Goal: Information Seeking & Learning: Find specific page/section

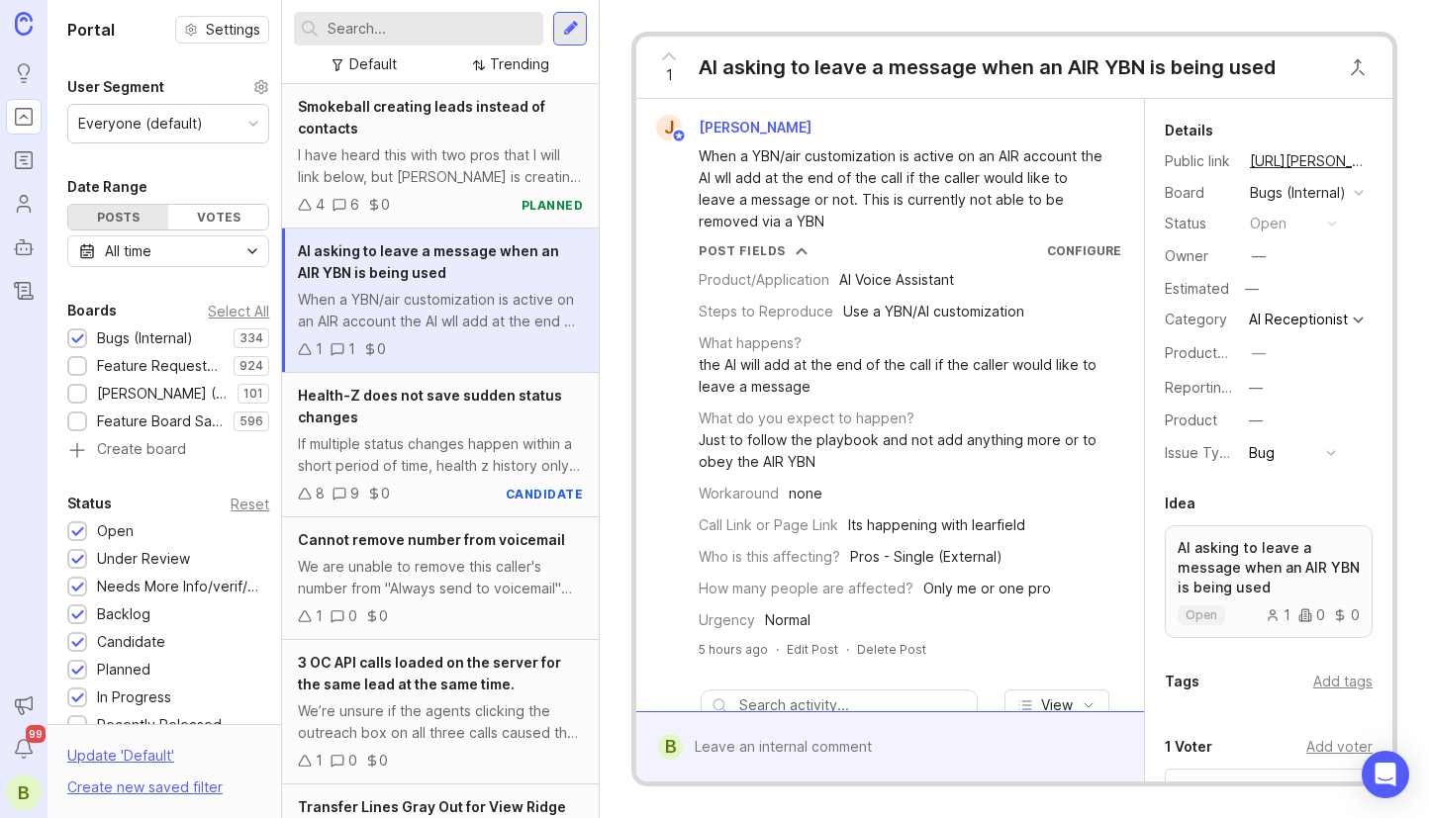
click at [389, 30] on input "text" at bounding box center [432, 29] width 208 height 22
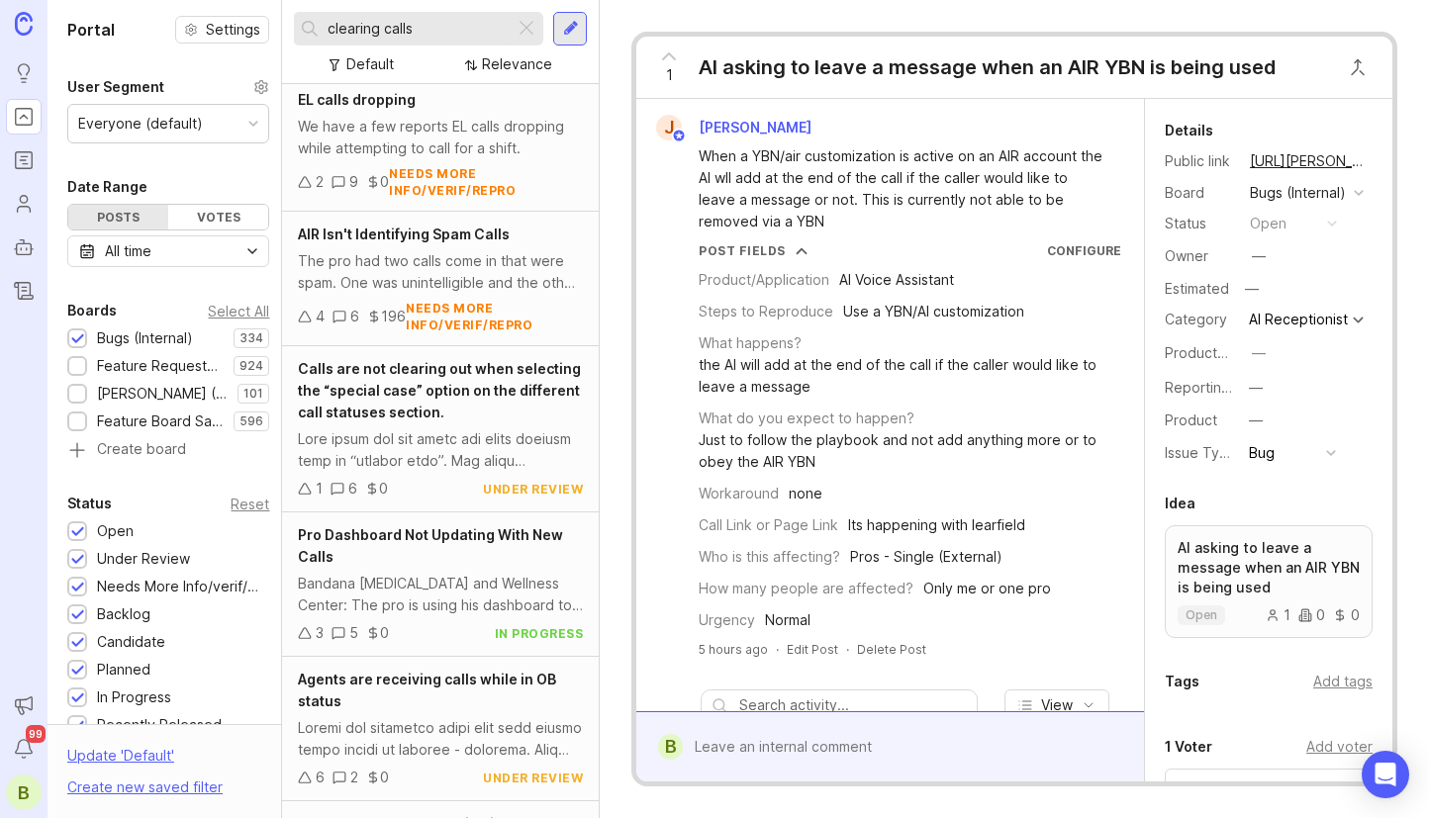
scroll to position [495, 0]
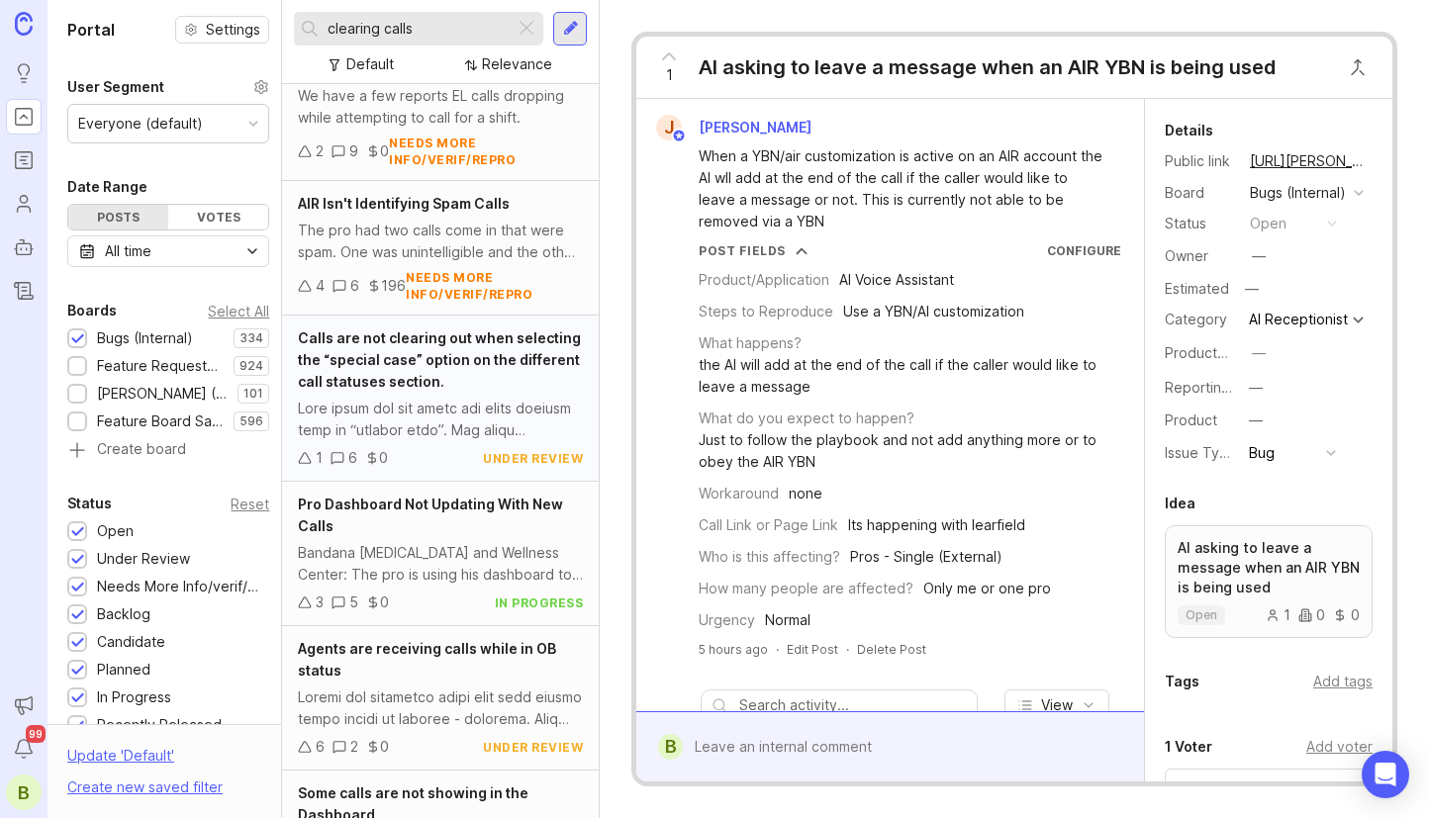
click at [412, 366] on span "Calls are not clearing out when selecting the “special case” option on the diff…" at bounding box center [439, 360] width 283 height 60
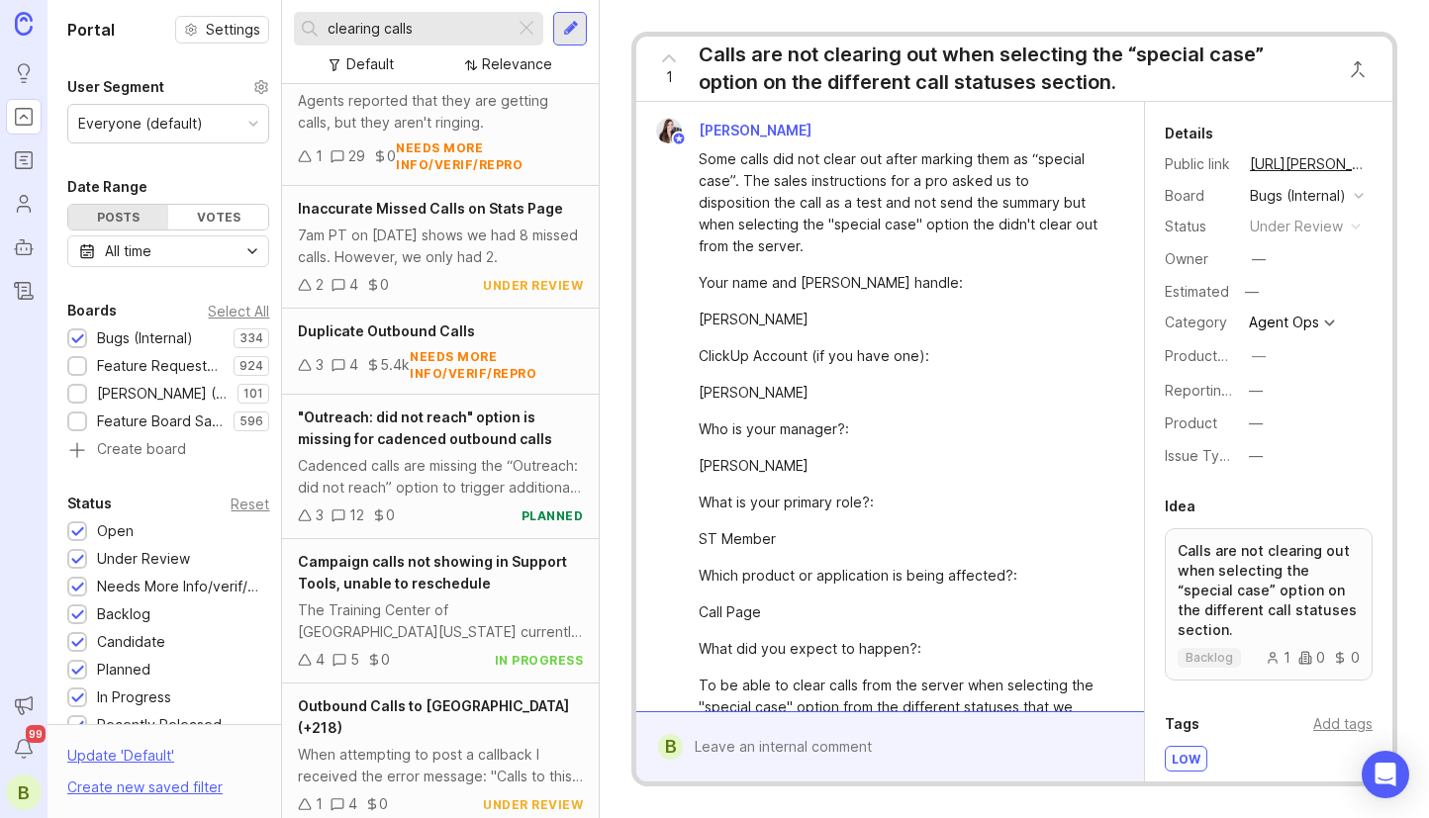
scroll to position [1700, 0]
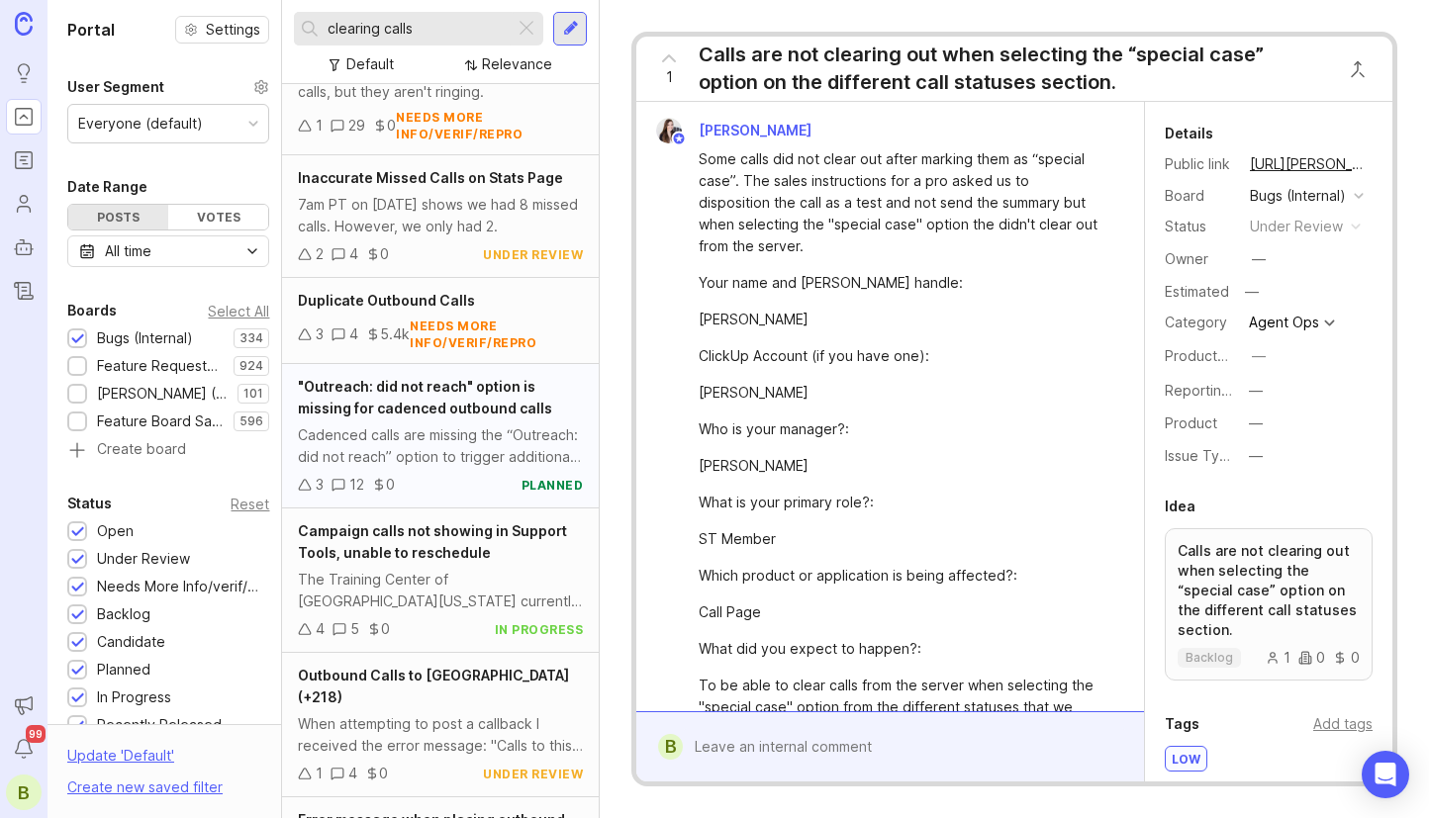
click at [482, 420] on div ""Outreach: did not reach" option is missing for cadenced outbound calls [PERSON…" at bounding box center [440, 436] width 317 height 144
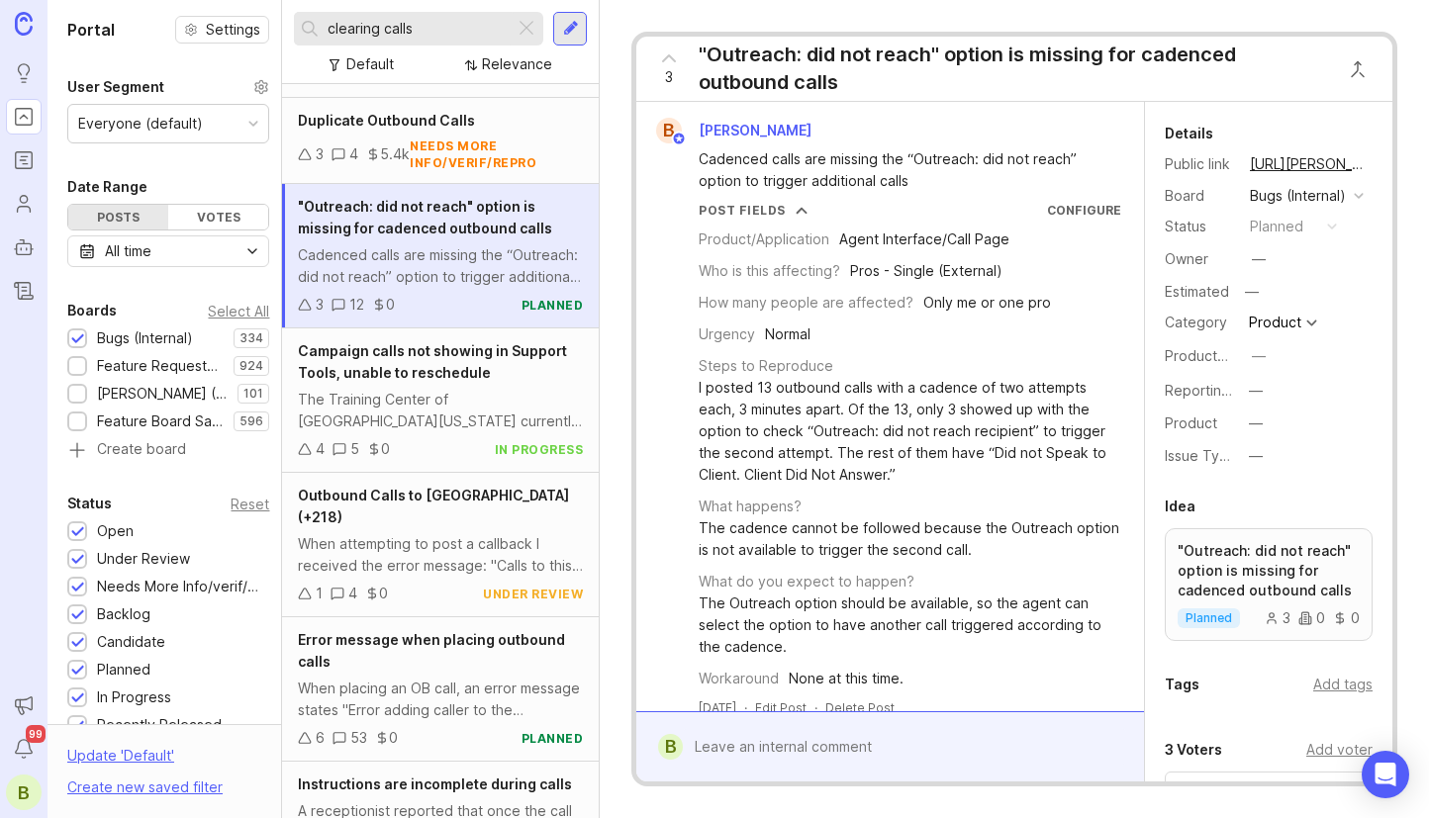
scroll to position [1898, 0]
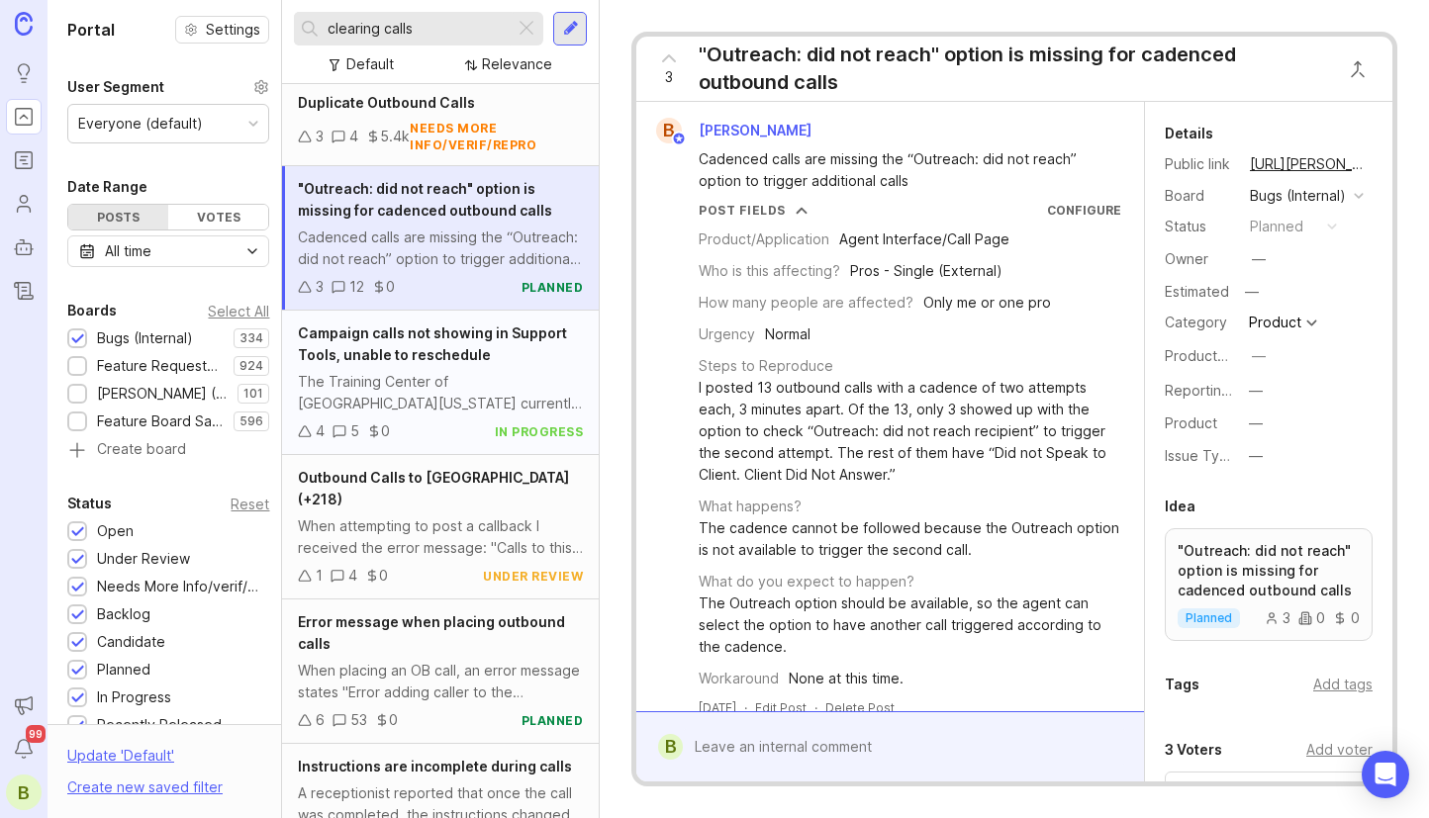
click at [420, 368] on div "Campaign calls not showing in Support Tools, unable to reschedule The Training …" at bounding box center [440, 383] width 317 height 144
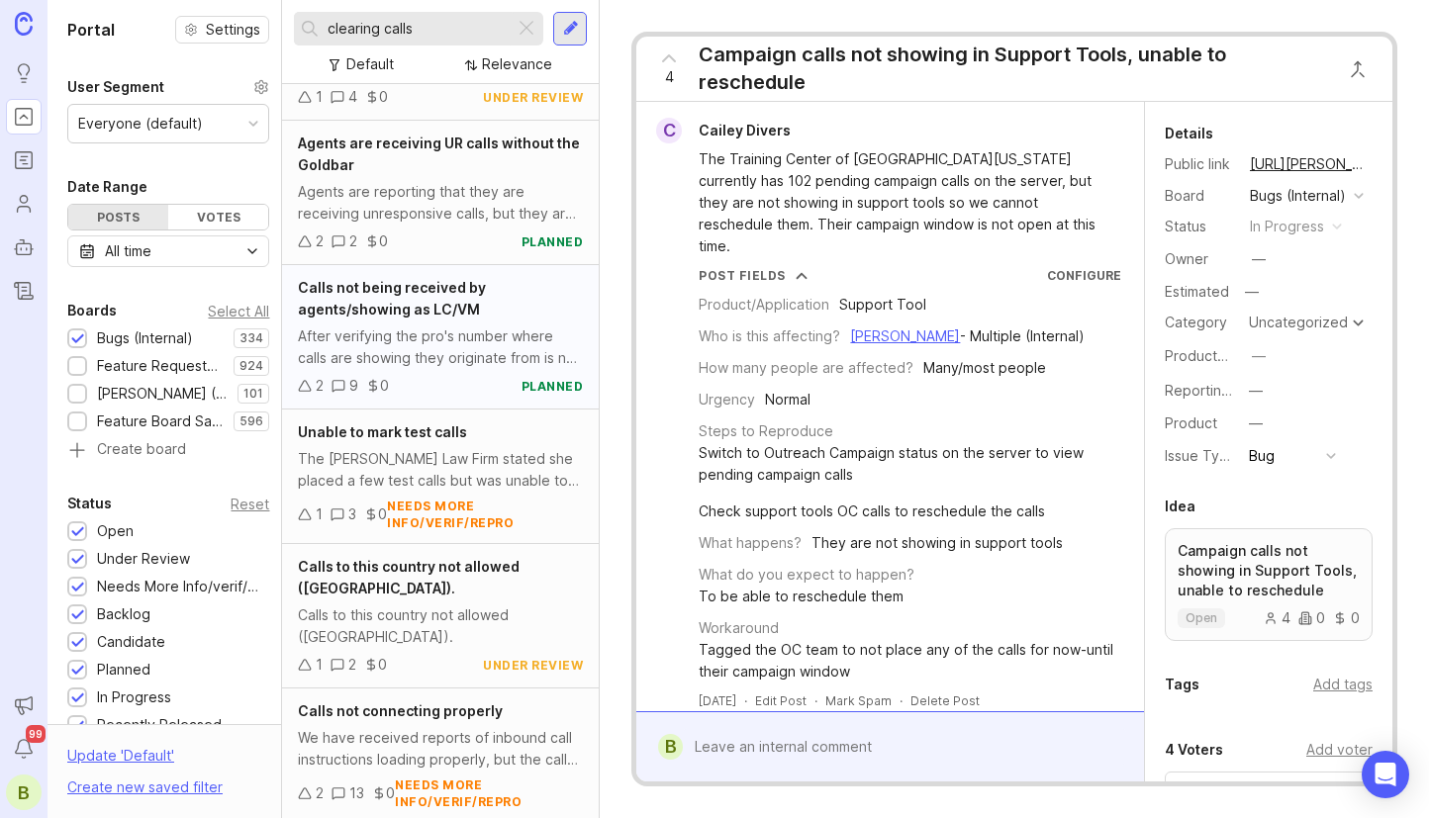
scroll to position [2925, 0]
click at [473, 421] on div "Unable to mark test calls" at bounding box center [440, 432] width 285 height 22
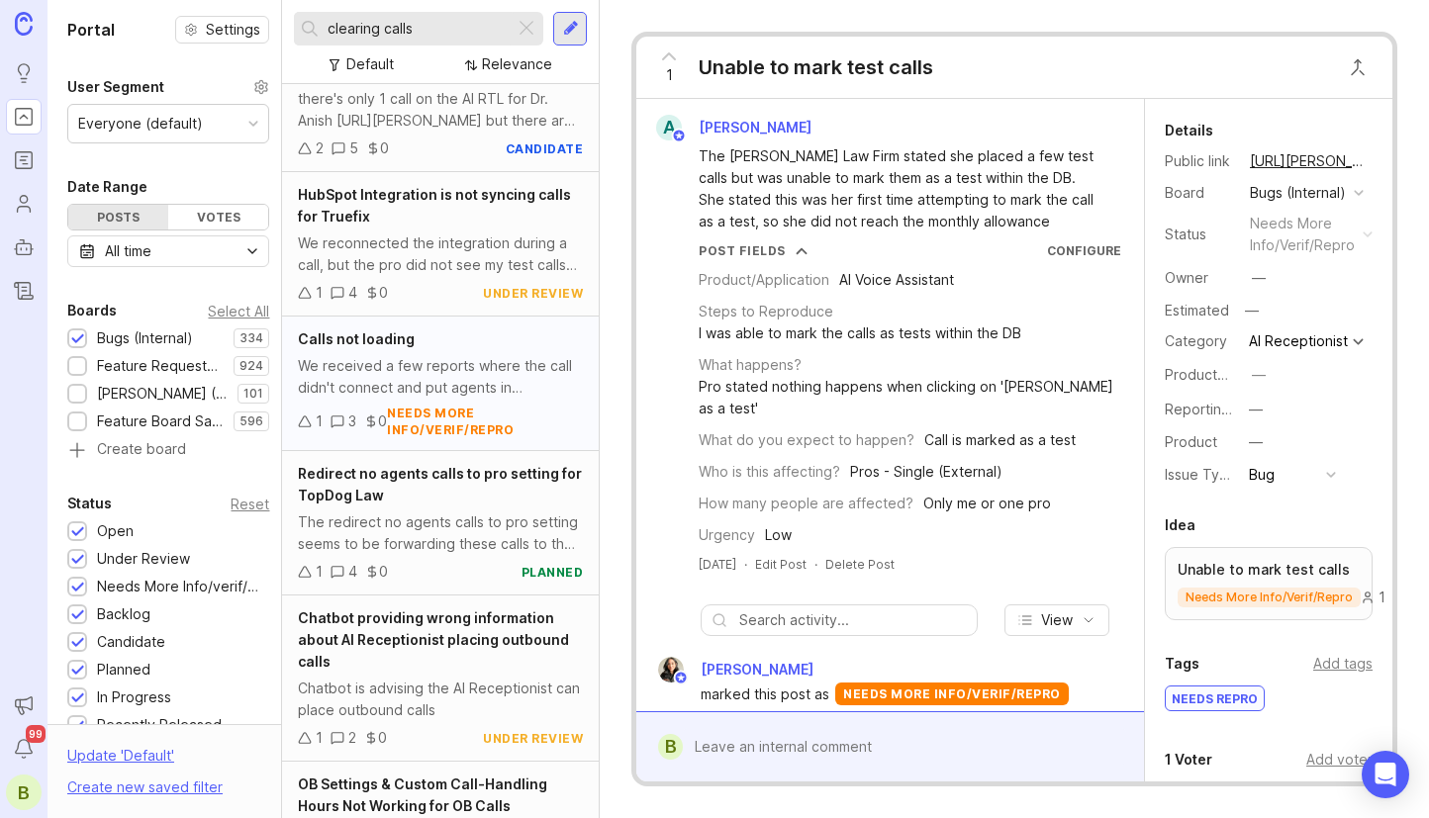
scroll to position [4011, 0]
click at [500, 354] on div "We received a few reports where the call didn't connect and put agents in [GEOG…" at bounding box center [440, 376] width 285 height 44
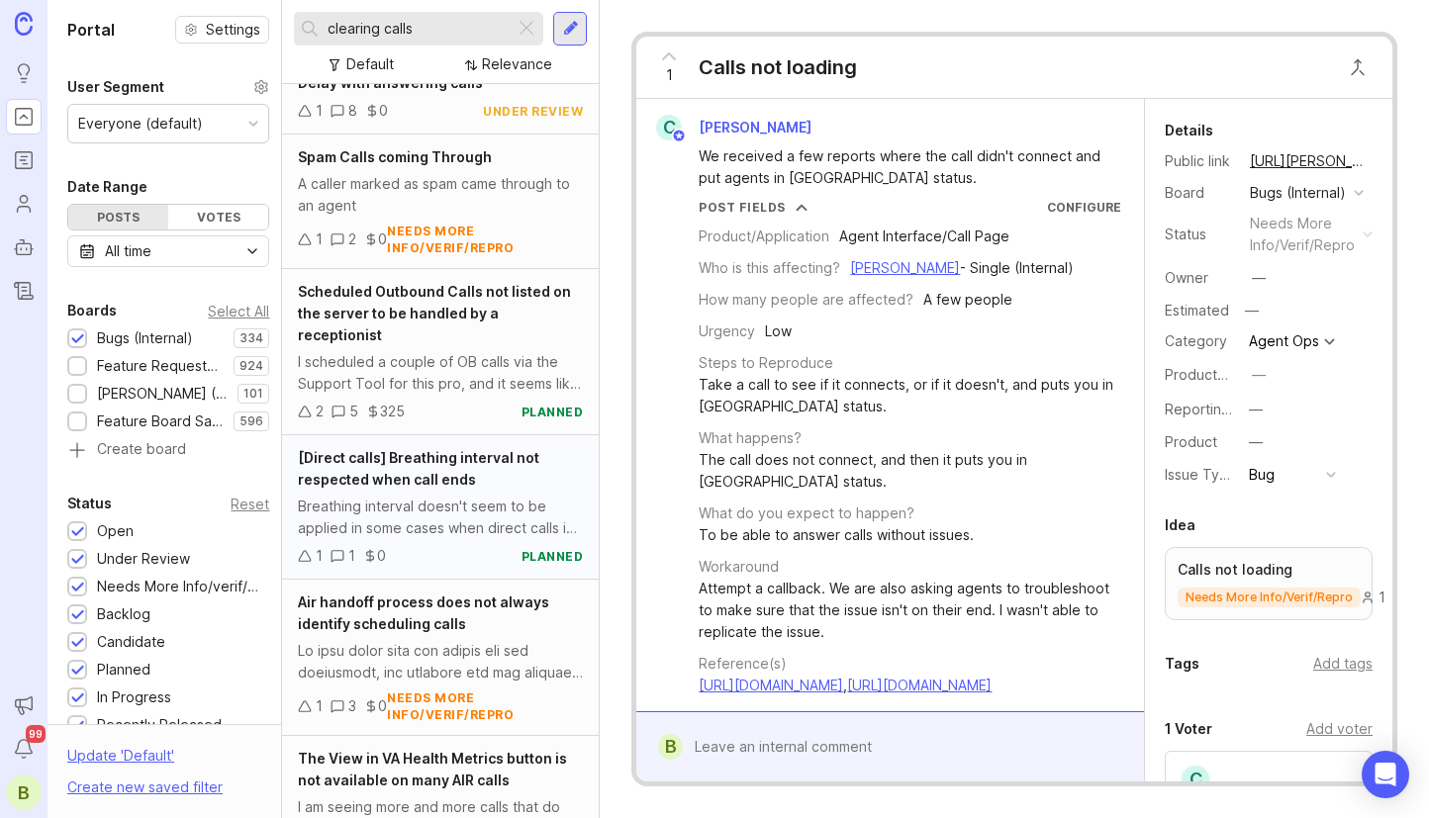
scroll to position [5101, 0]
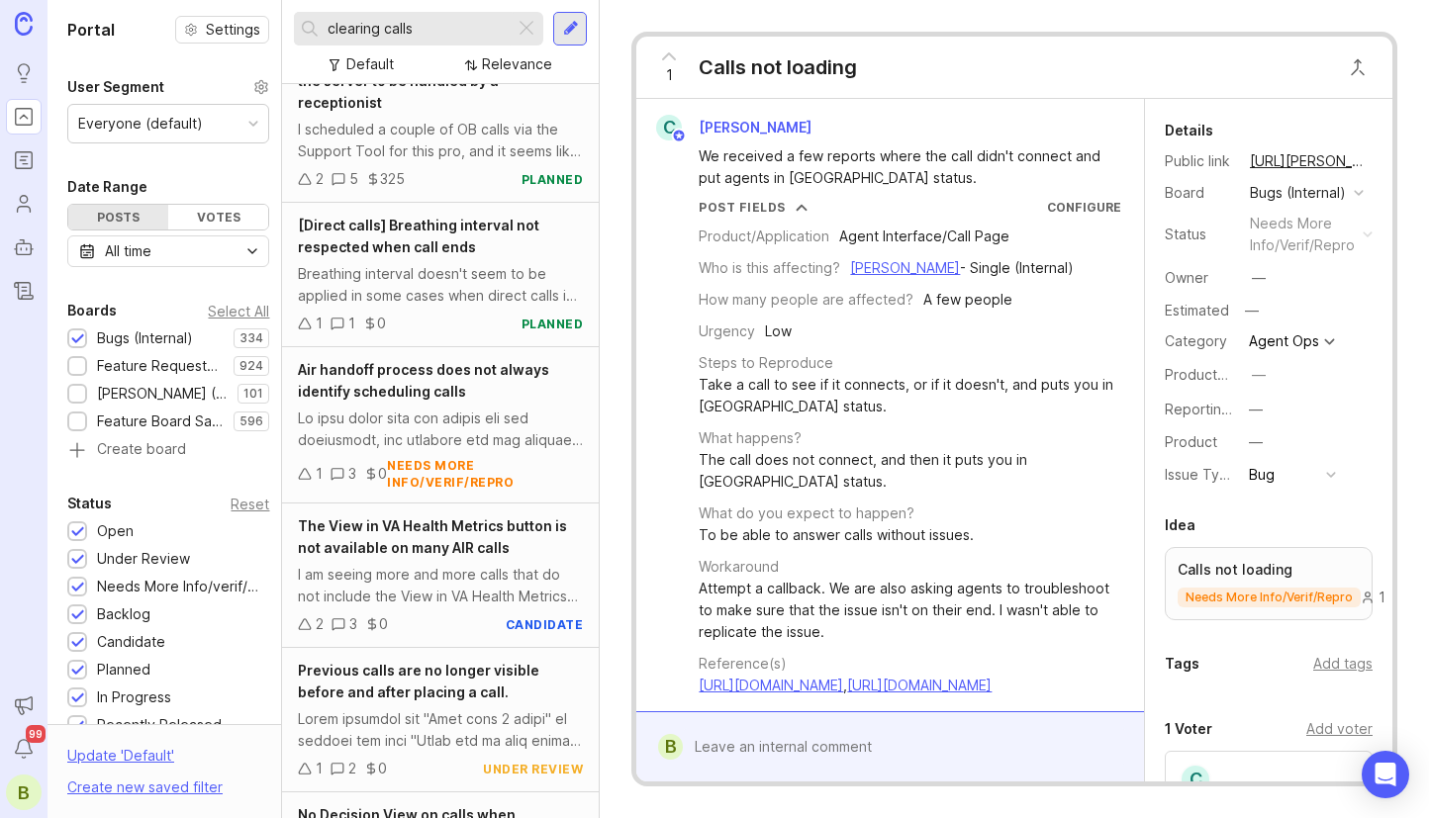
click at [432, 27] on input "clearing calls" at bounding box center [417, 29] width 179 height 22
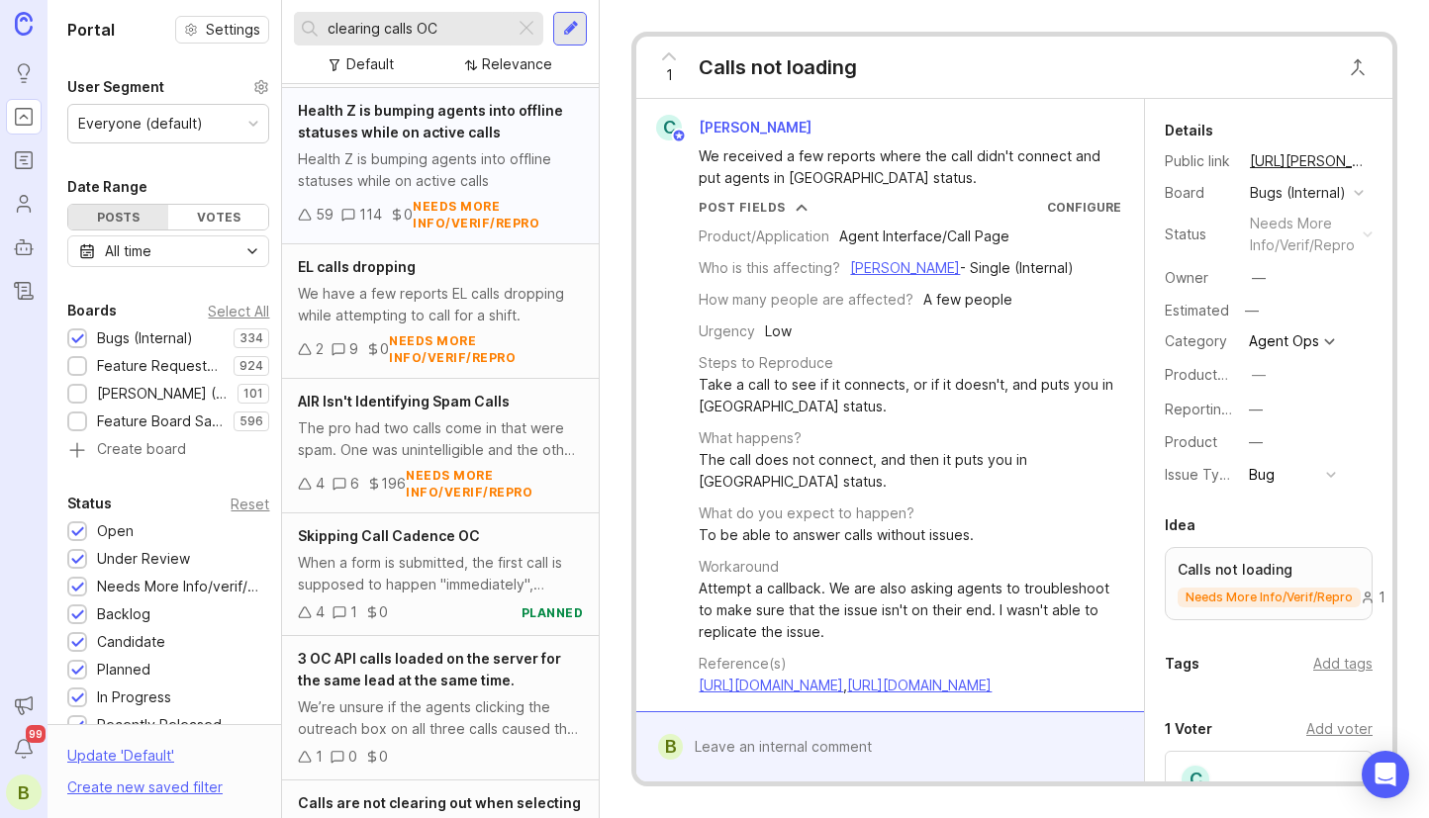
scroll to position [495, 0]
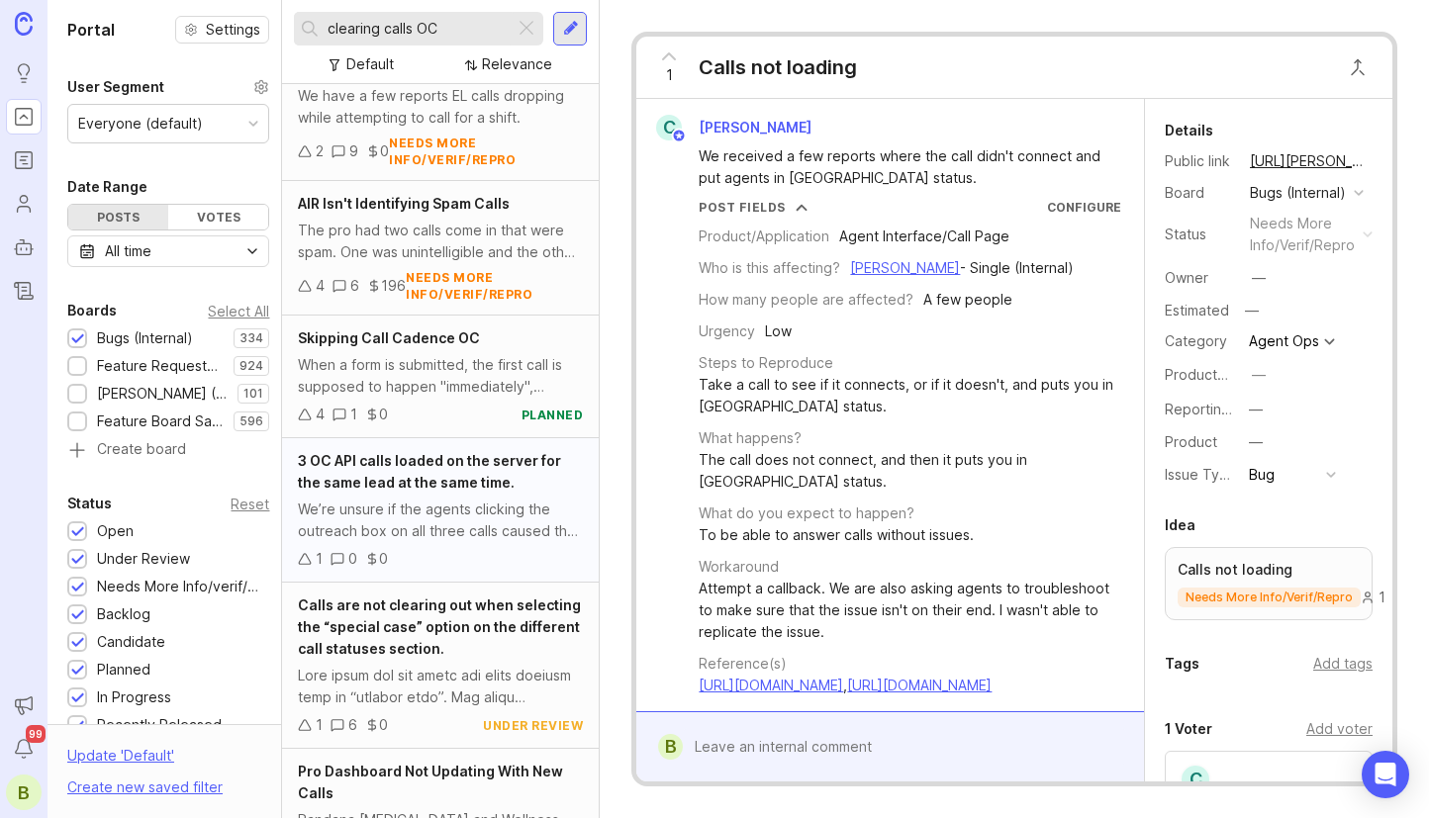
click at [432, 476] on span "3 OC API calls loaded on the server for the same lead at the same time." at bounding box center [429, 471] width 263 height 39
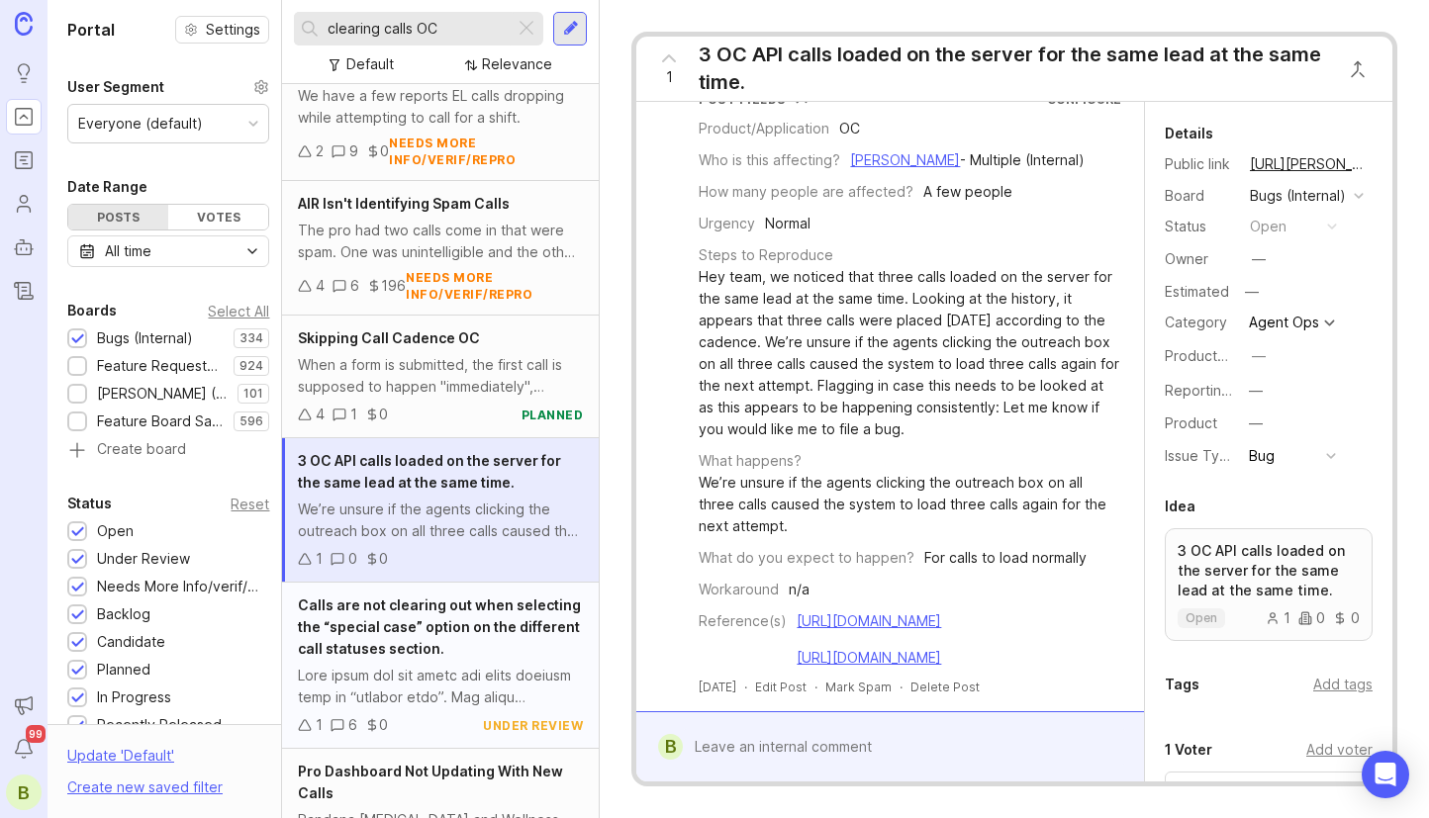
scroll to position [693, 0]
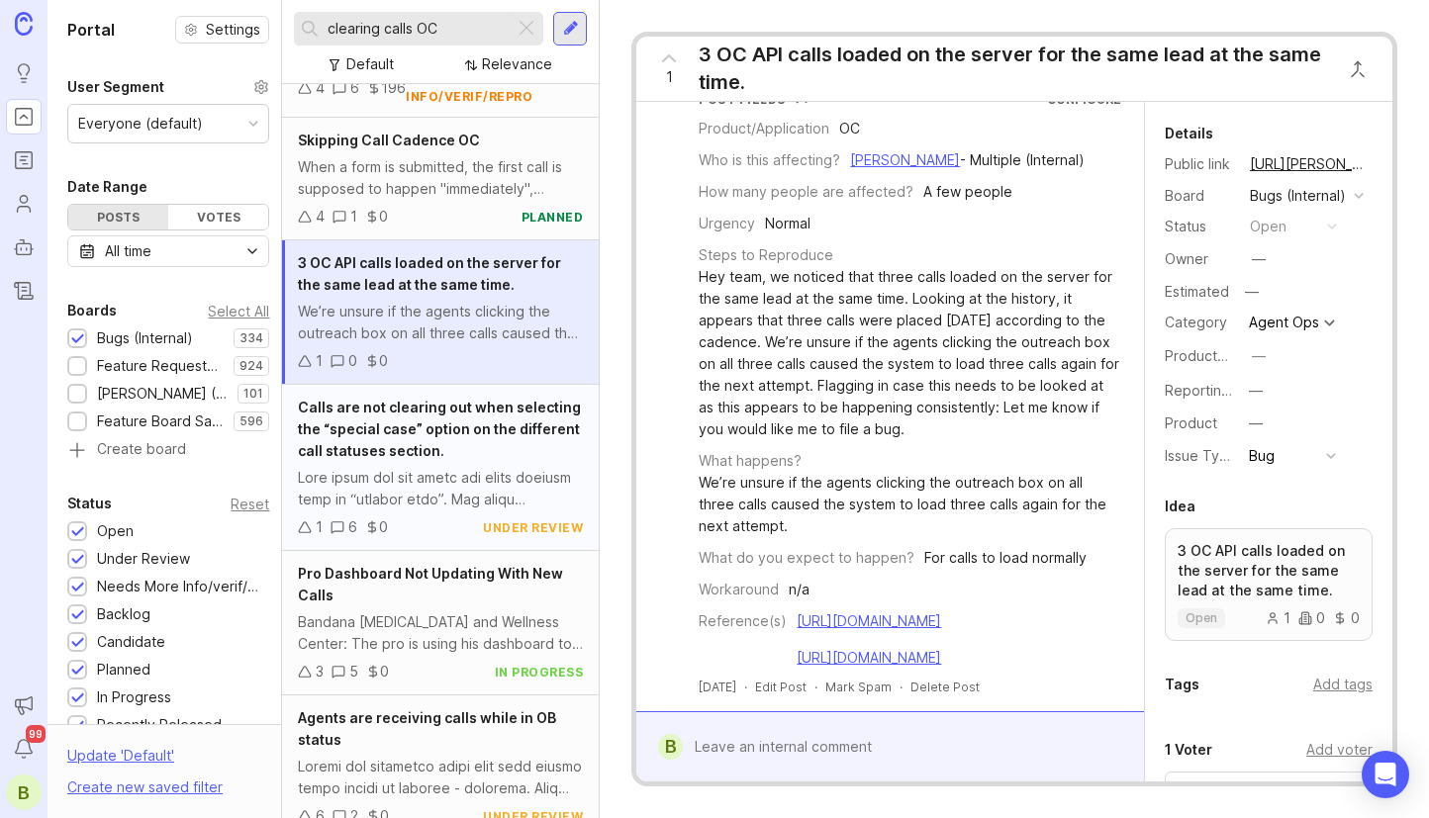
click at [450, 452] on span "Calls are not clearing out when selecting the “special case” option on the diff…" at bounding box center [439, 429] width 283 height 60
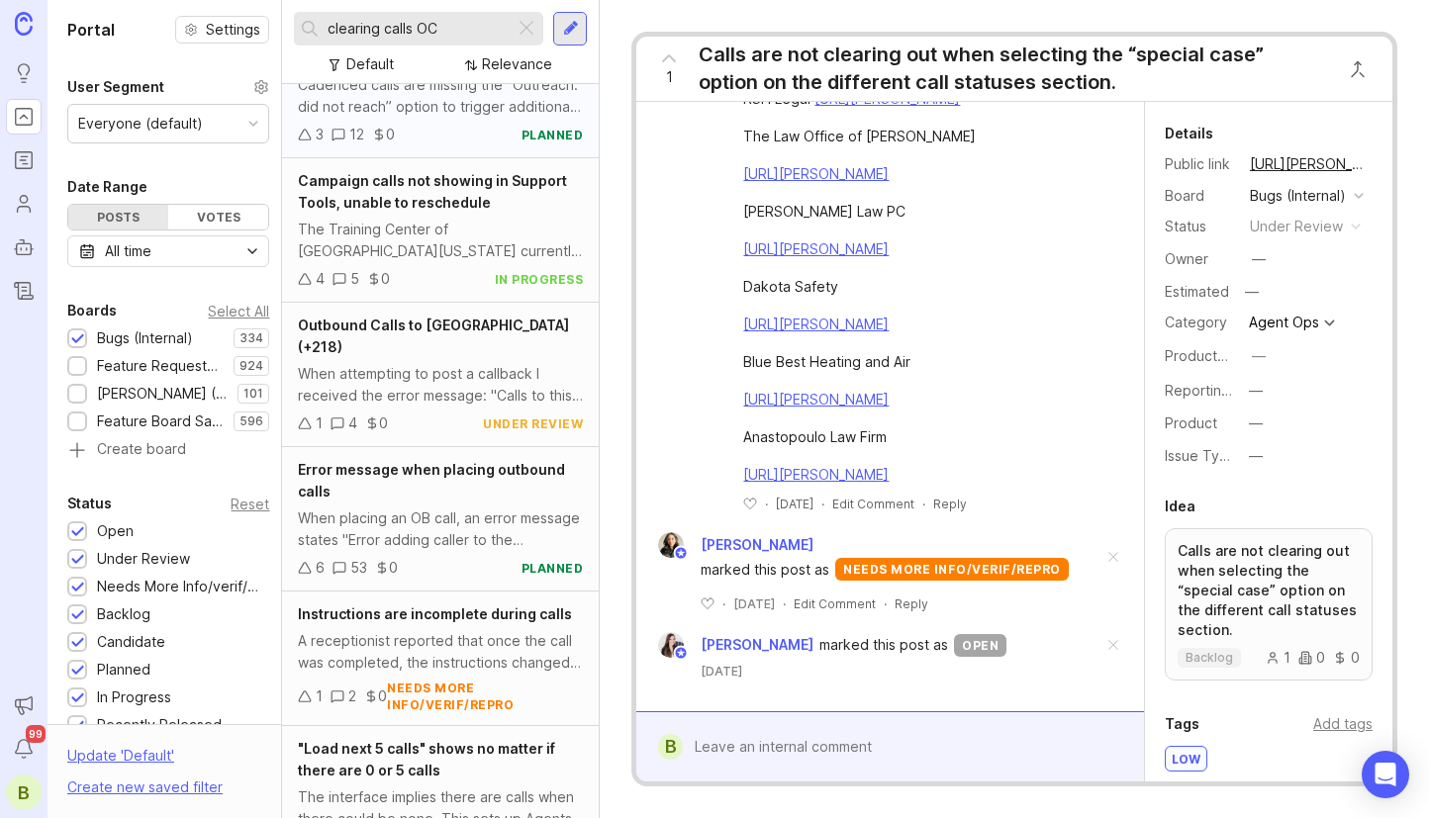
scroll to position [2319, 0]
click at [456, 27] on input "clearing calls OC" at bounding box center [417, 29] width 179 height 22
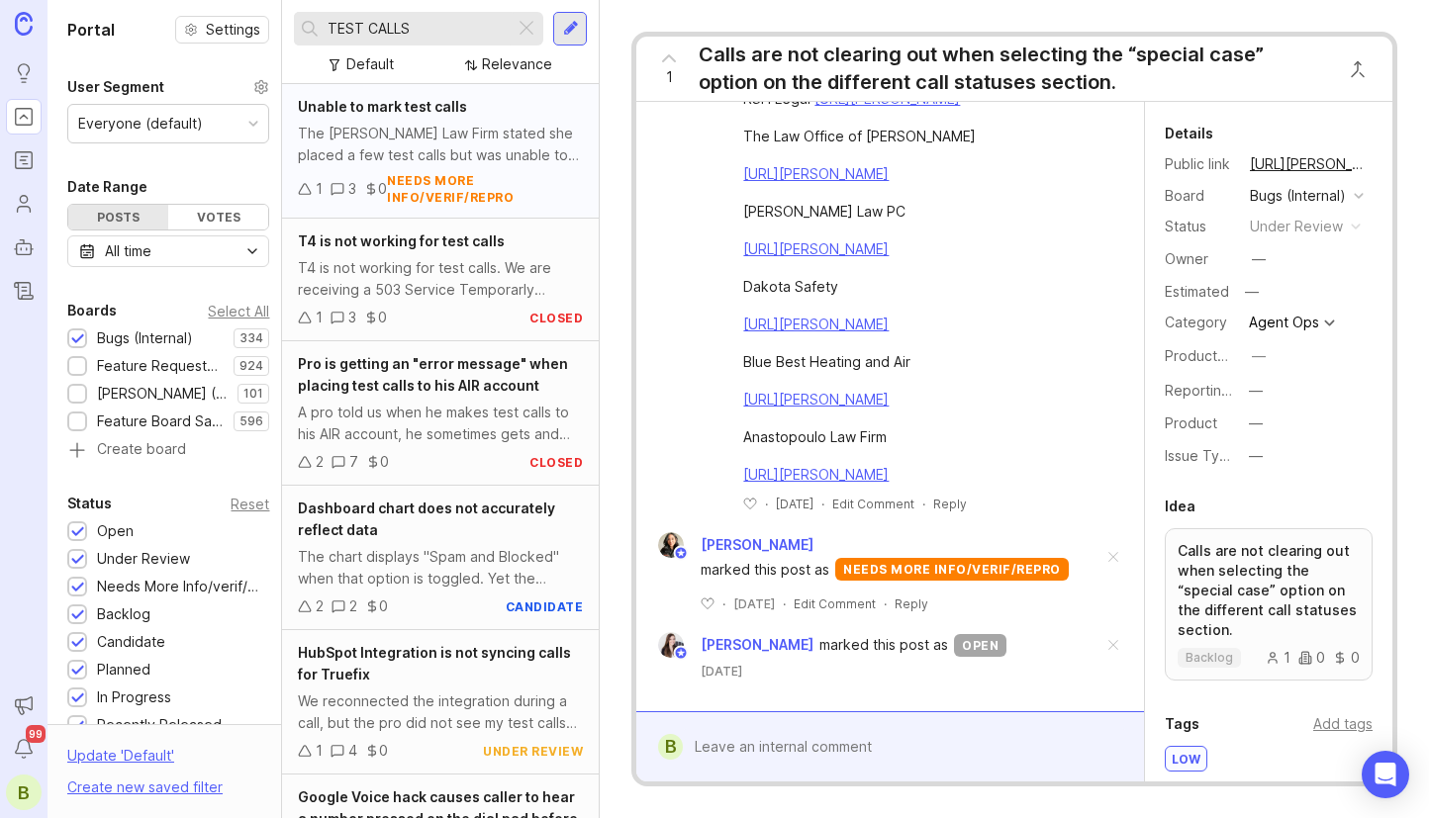
type input "TEST CALLS"
click at [532, 136] on div "The [PERSON_NAME] Law Firm stated she placed a few test calls but was unable to…" at bounding box center [440, 145] width 285 height 44
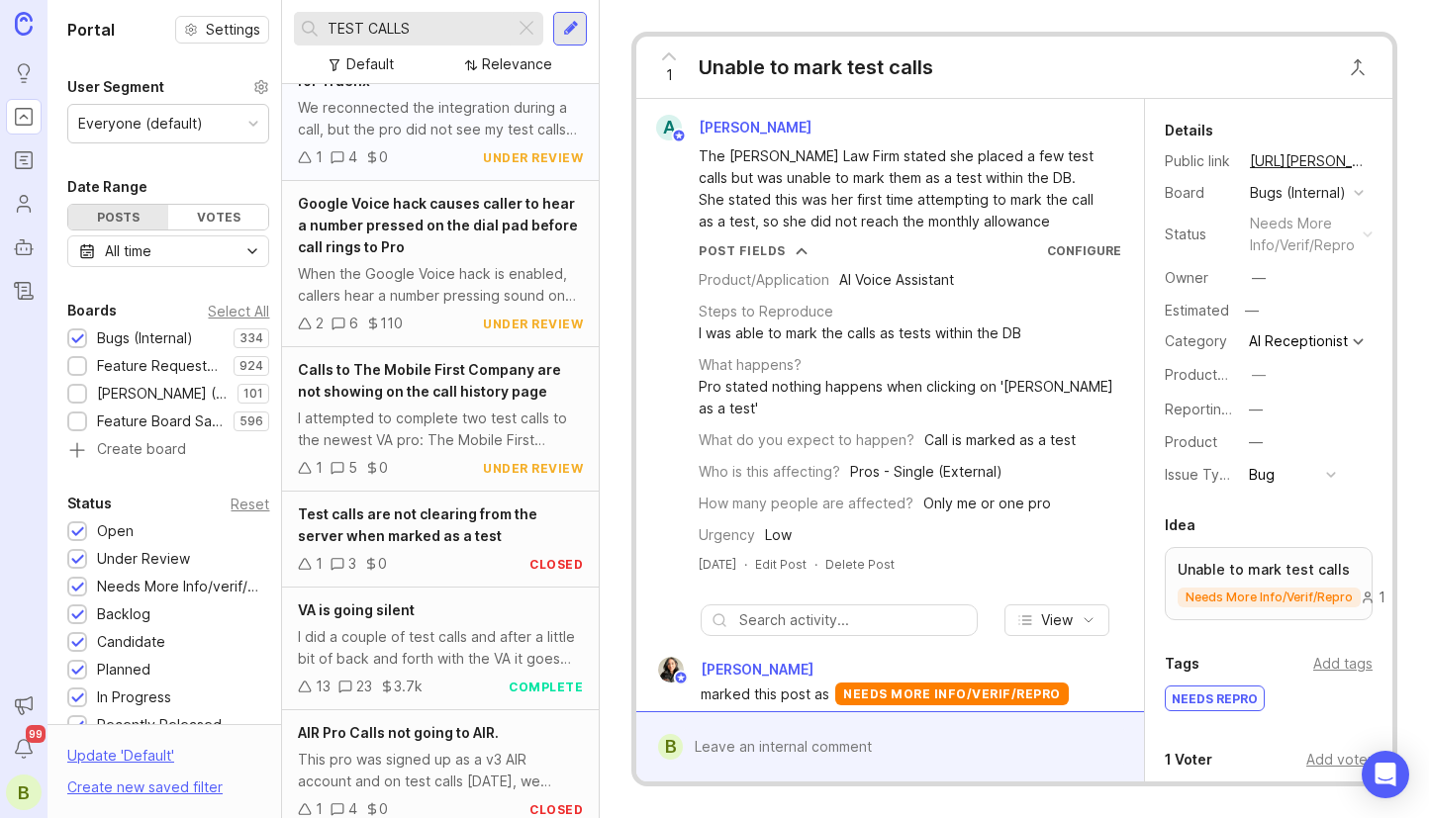
scroll to position [660, 0]
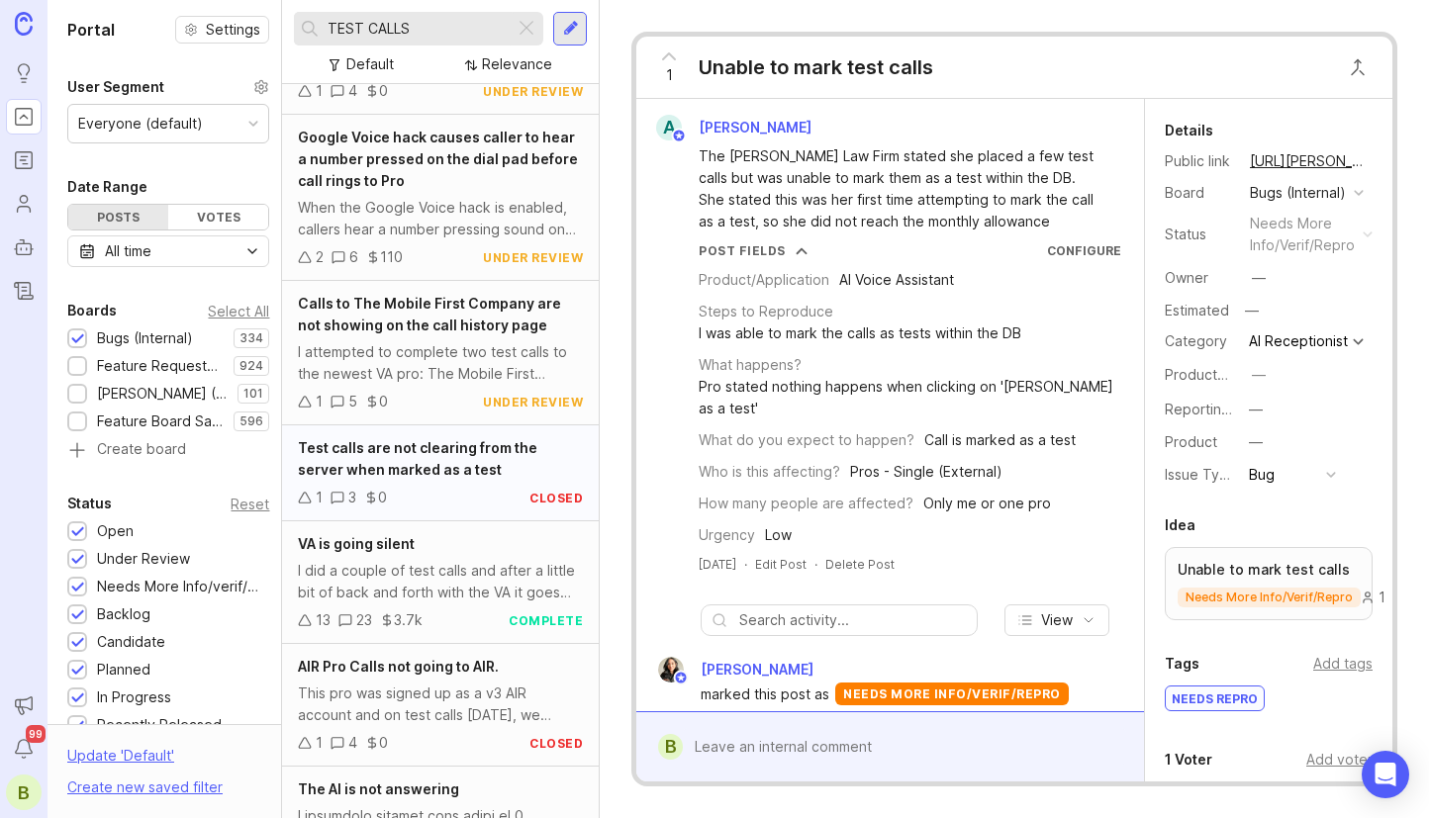
click at [477, 476] on span "Test calls are not clearing from the server when marked as a test" at bounding box center [418, 458] width 240 height 39
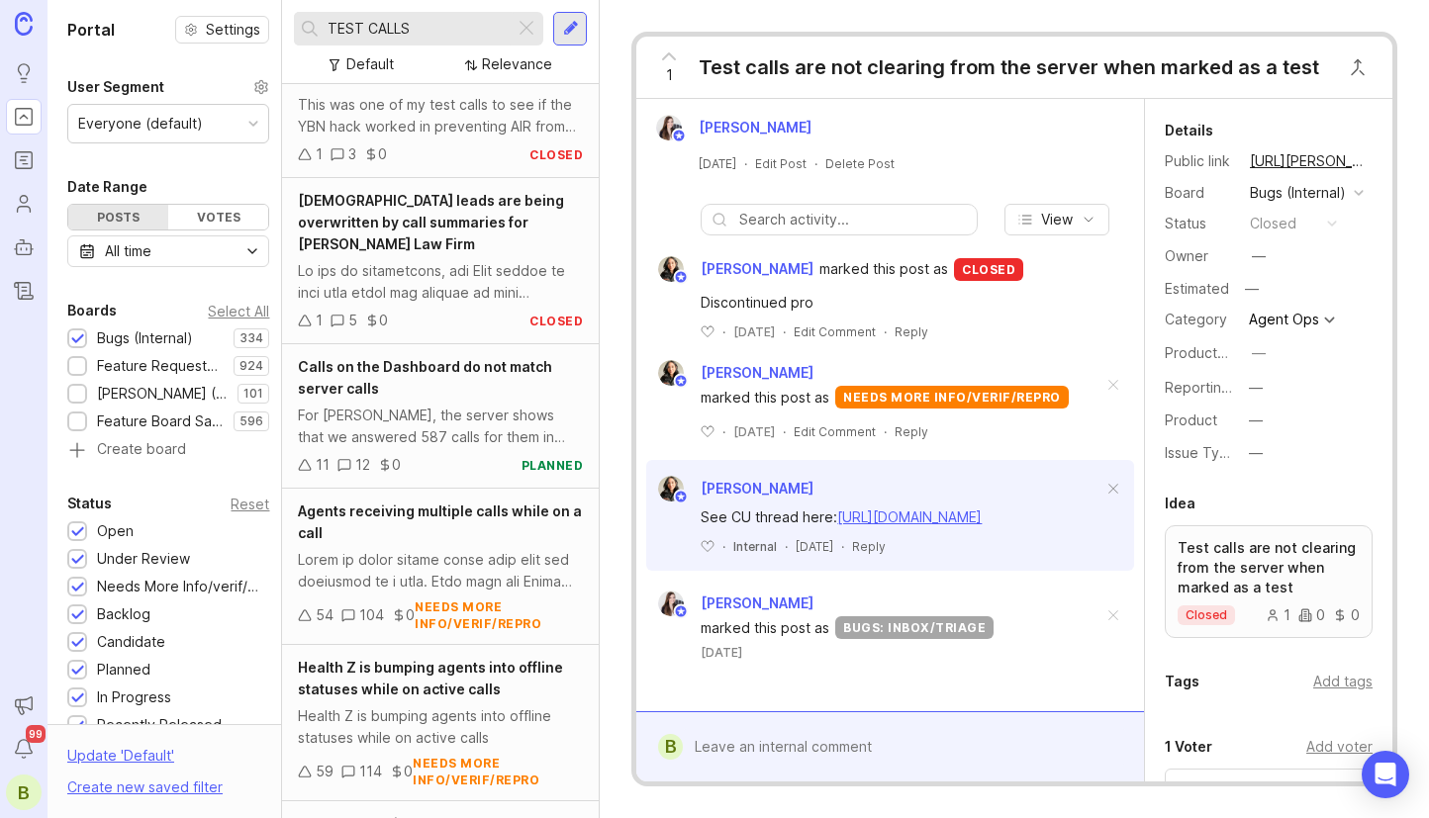
scroll to position [1551, 0]
